Goal: Task Accomplishment & Management: Complete application form

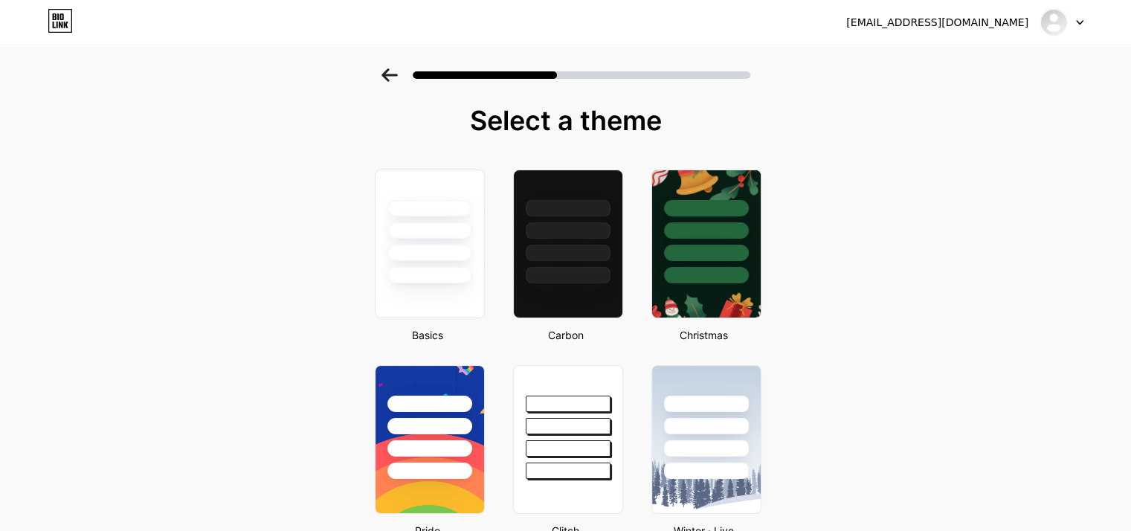
drag, startPoint x: 474, startPoint y: 396, endPoint x: 785, endPoint y: 271, distance: 335.3
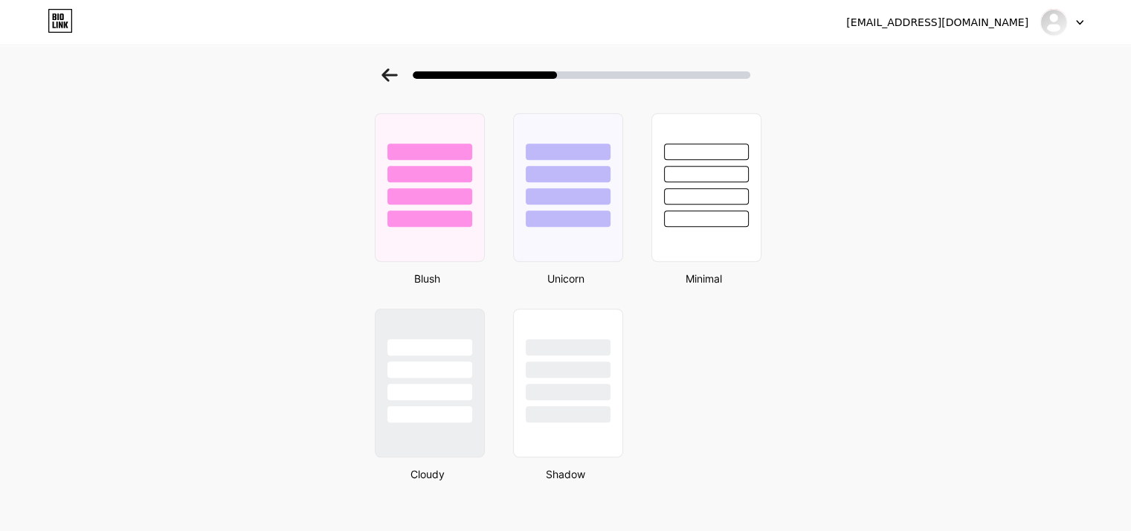
scroll to position [1235, 0]
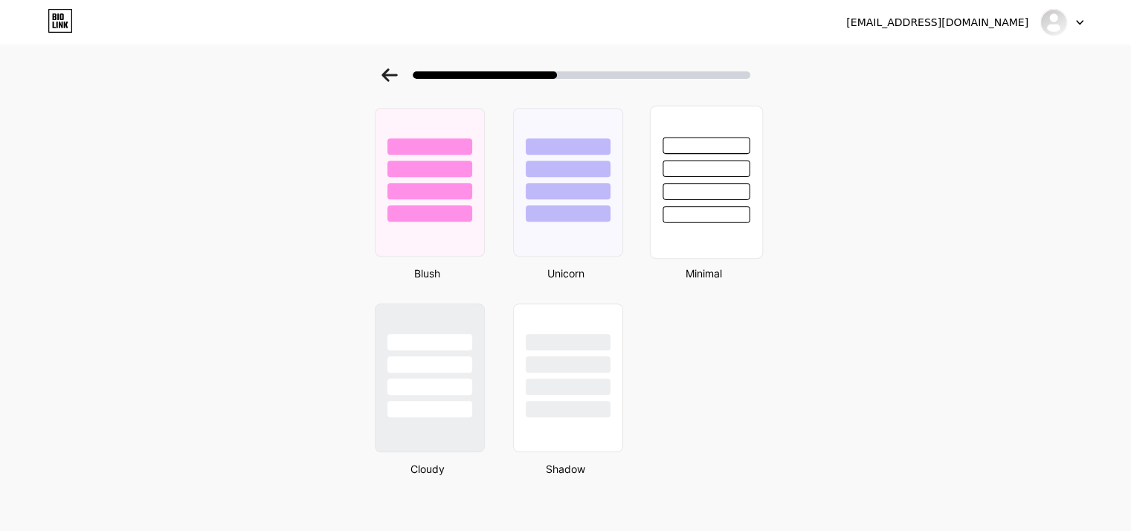
click at [723, 176] on div at bounding box center [706, 164] width 112 height 117
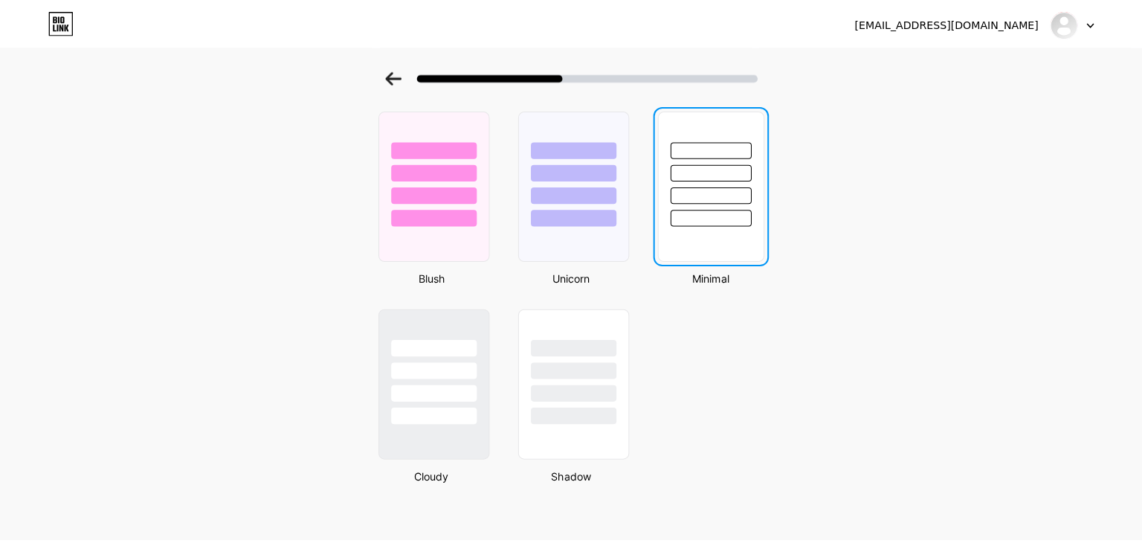
scroll to position [0, 0]
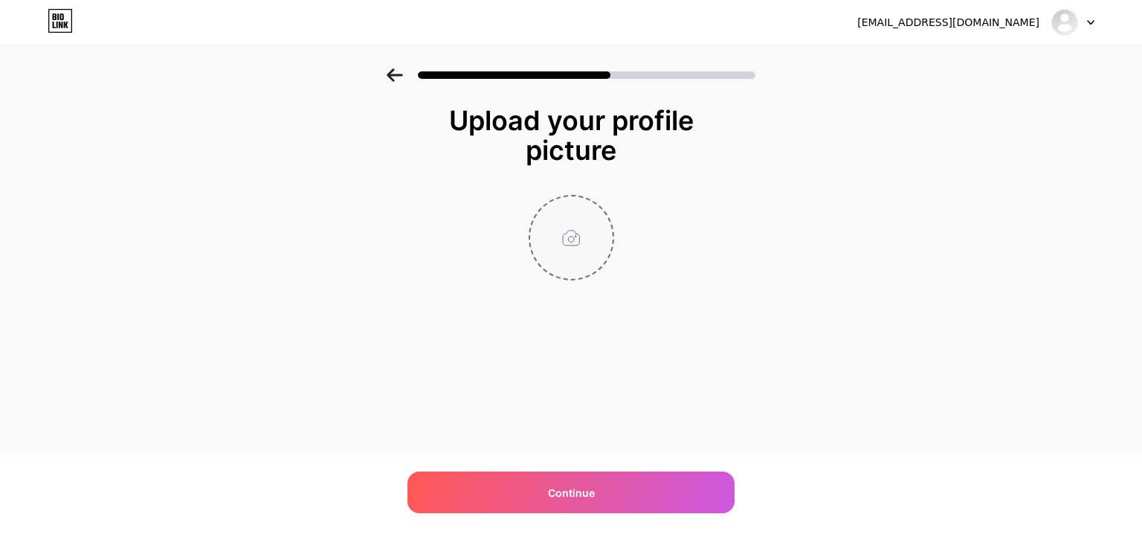
click at [584, 239] on input "file" at bounding box center [571, 237] width 83 height 83
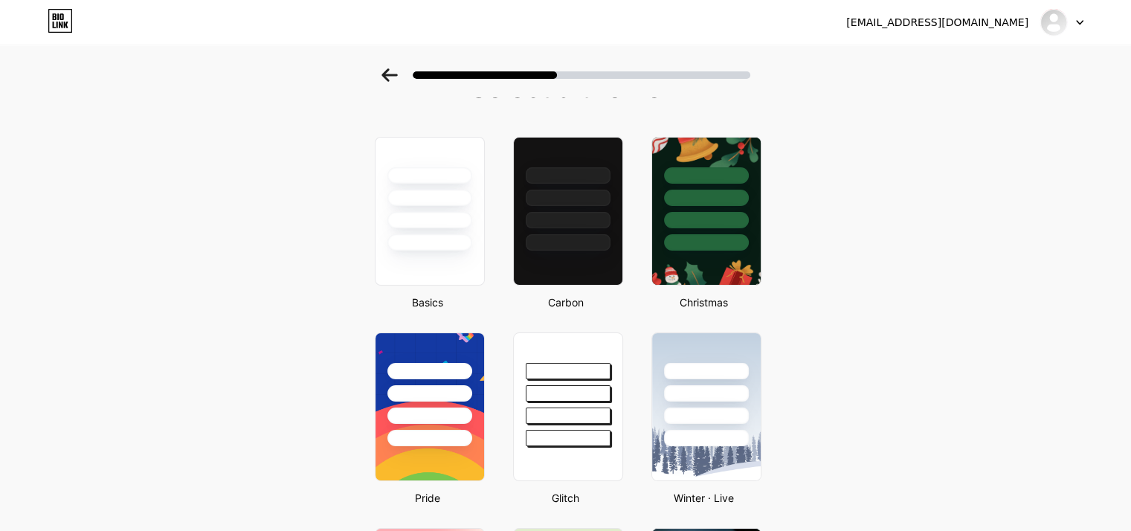
scroll to position [33, 0]
click at [577, 209] on div at bounding box center [568, 193] width 112 height 117
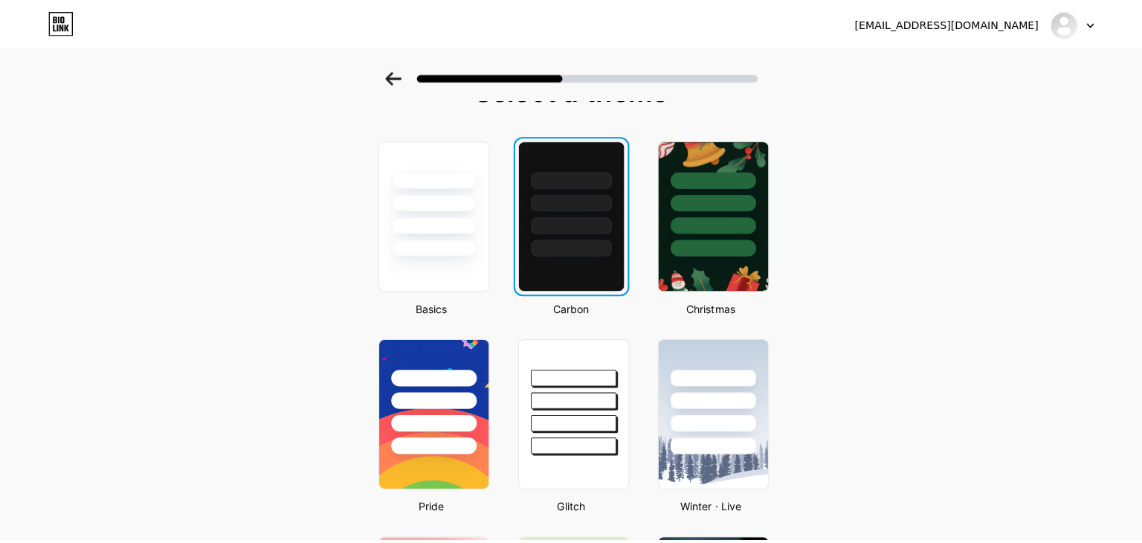
scroll to position [0, 0]
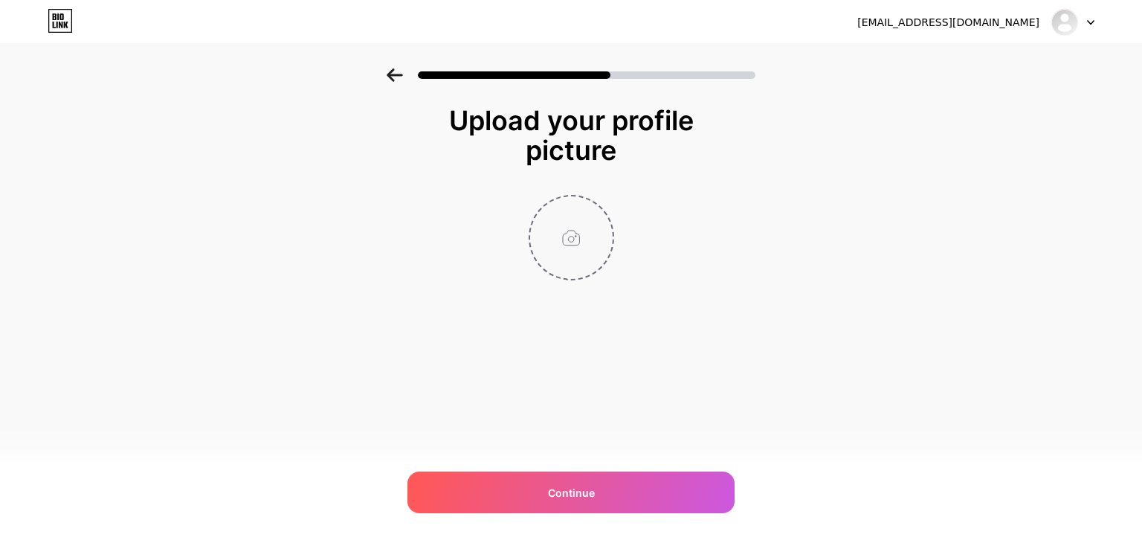
click at [552, 267] on input "file" at bounding box center [571, 237] width 83 height 83
type input "C:\fakepath\WhatsApp Image [DATE] at 11.07.02_4d391bed.jpg"
click at [541, 246] on img at bounding box center [572, 238] width 86 height 86
click at [574, 245] on img at bounding box center [572, 238] width 86 height 86
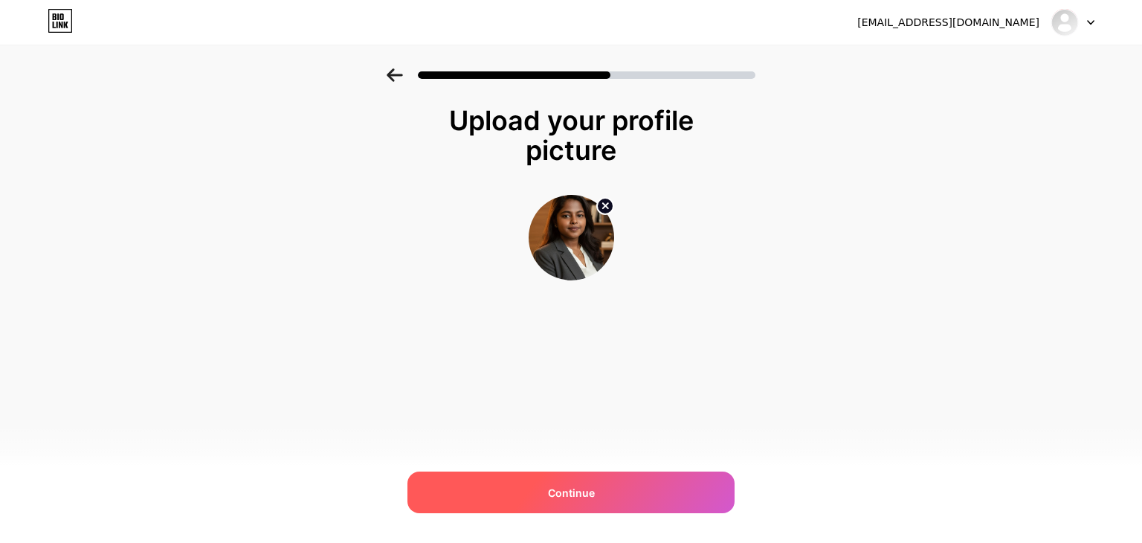
click at [607, 484] on div "Continue" at bounding box center [570, 492] width 327 height 42
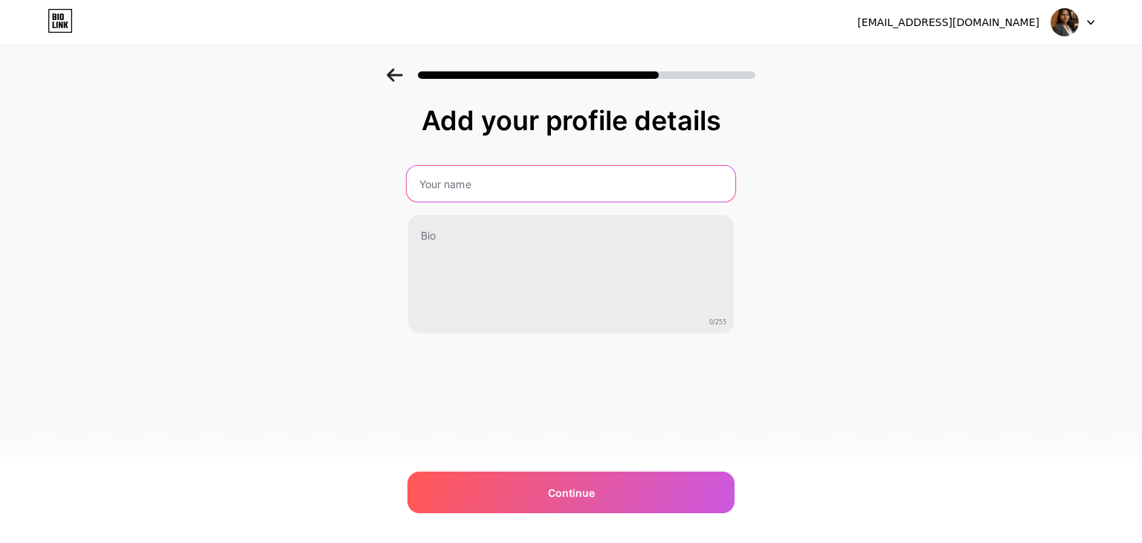
click at [546, 185] on input "text" at bounding box center [571, 184] width 329 height 36
type input "[PERSON_NAME][DEMOGRAPHIC_DATA]V"
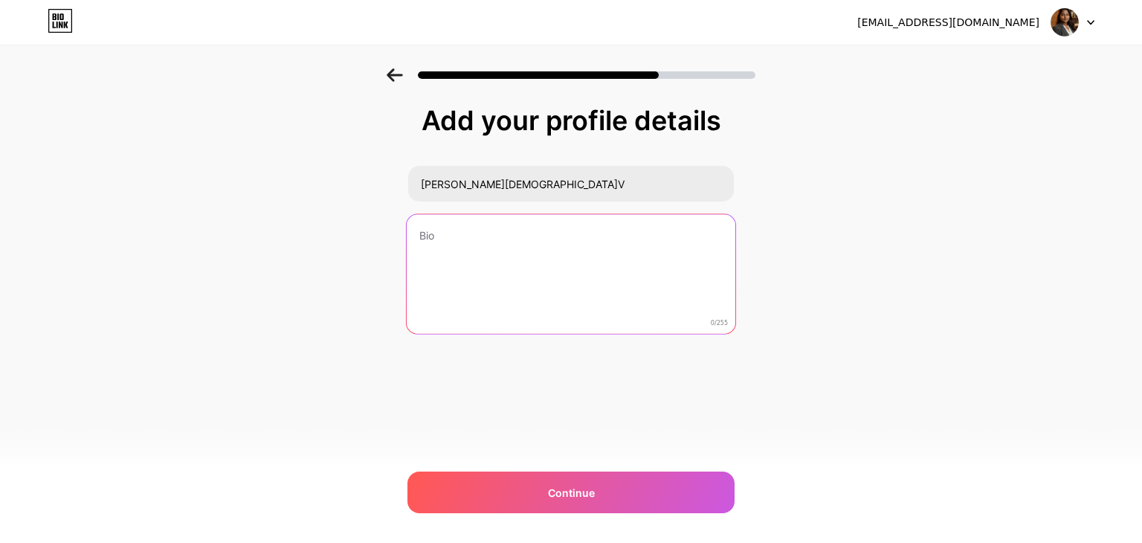
click at [499, 239] on textarea at bounding box center [571, 274] width 329 height 121
